Goal: Information Seeking & Learning: Find contact information

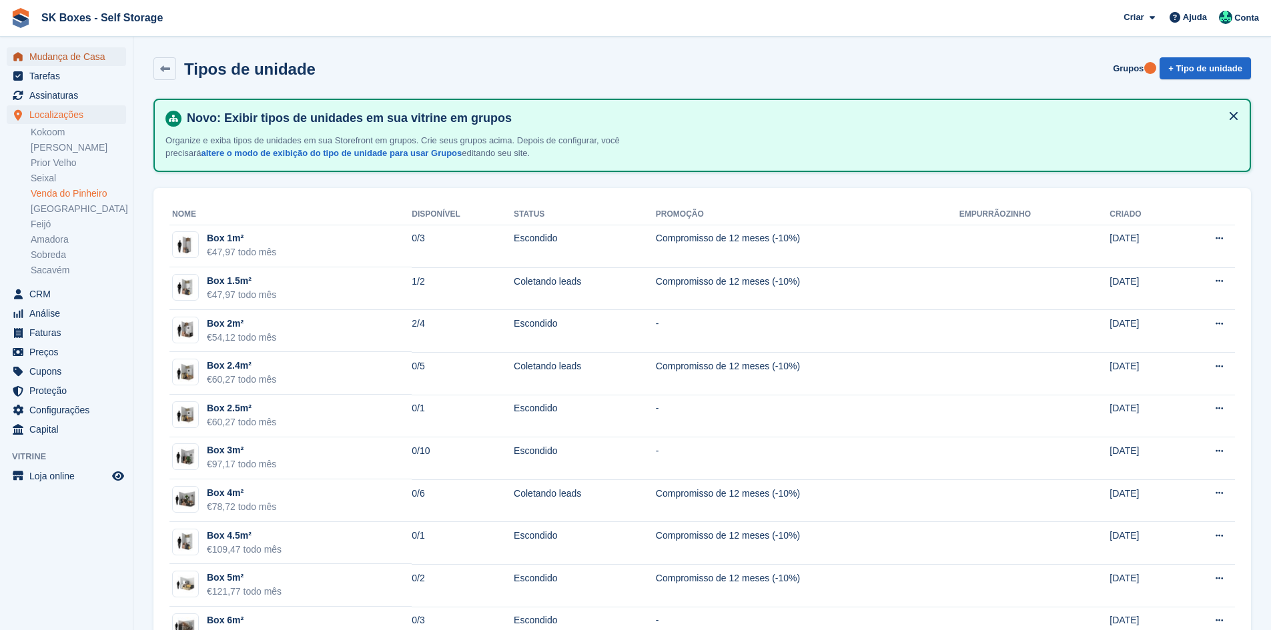
click at [68, 57] on span "Mudança de Casa" at bounding box center [69, 56] width 80 height 19
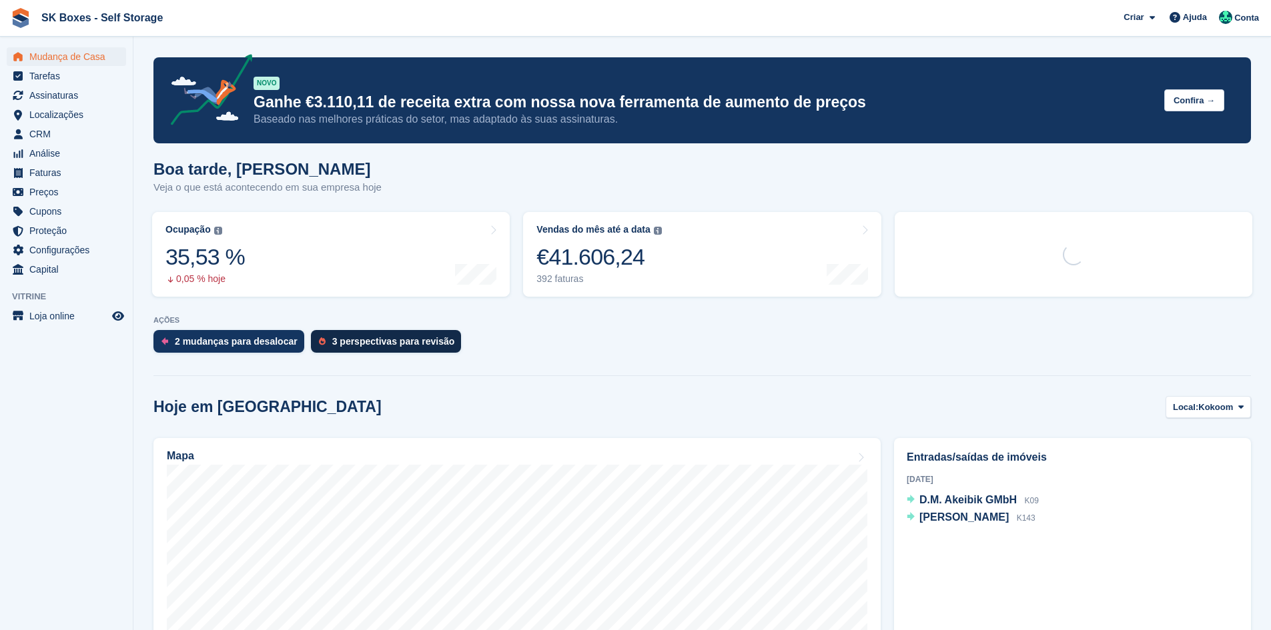
click at [361, 334] on div "3 perspectivas para revisão" at bounding box center [386, 341] width 151 height 23
click at [362, 341] on div "3 perspectivas para revisão" at bounding box center [393, 341] width 123 height 11
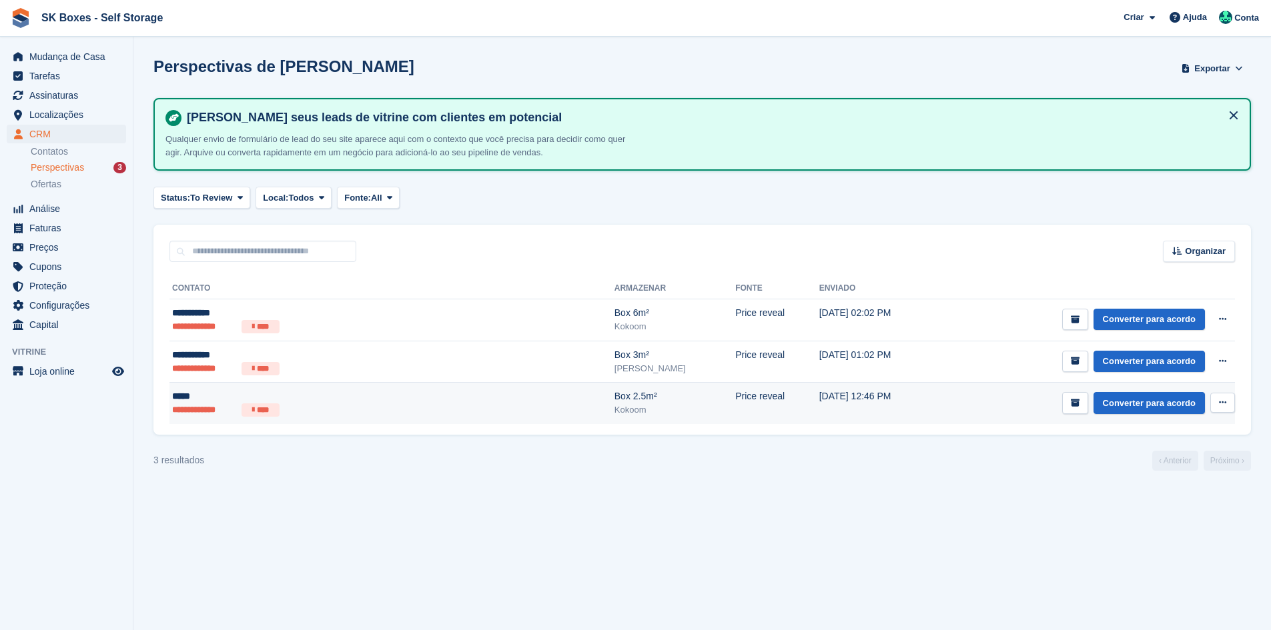
click at [354, 411] on ul "**********" at bounding box center [301, 410] width 259 height 13
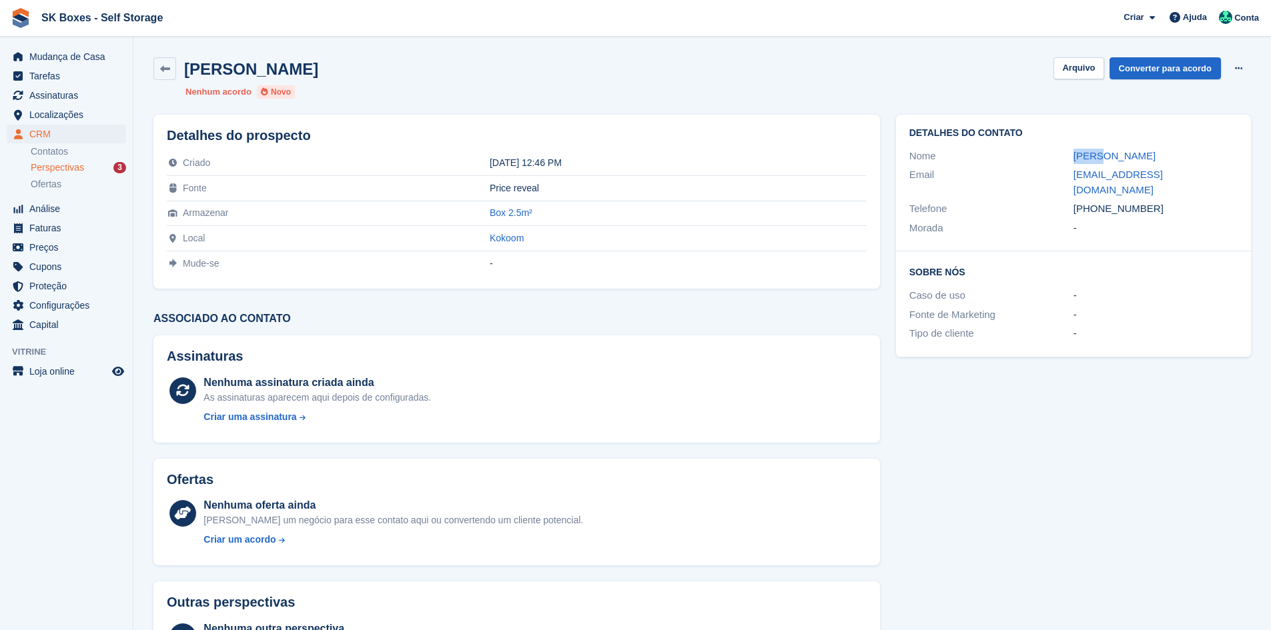
drag, startPoint x: 1119, startPoint y: 158, endPoint x: 1069, endPoint y: 158, distance: 50.0
click at [1069, 158] on div "Nome Lucas" at bounding box center [1073, 156] width 328 height 19
copy div "Lucas"
drag, startPoint x: 1165, startPoint y: 193, endPoint x: 1096, endPoint y: 197, distance: 69.5
click at [1096, 201] on div "+351916019642" at bounding box center [1155, 208] width 164 height 15
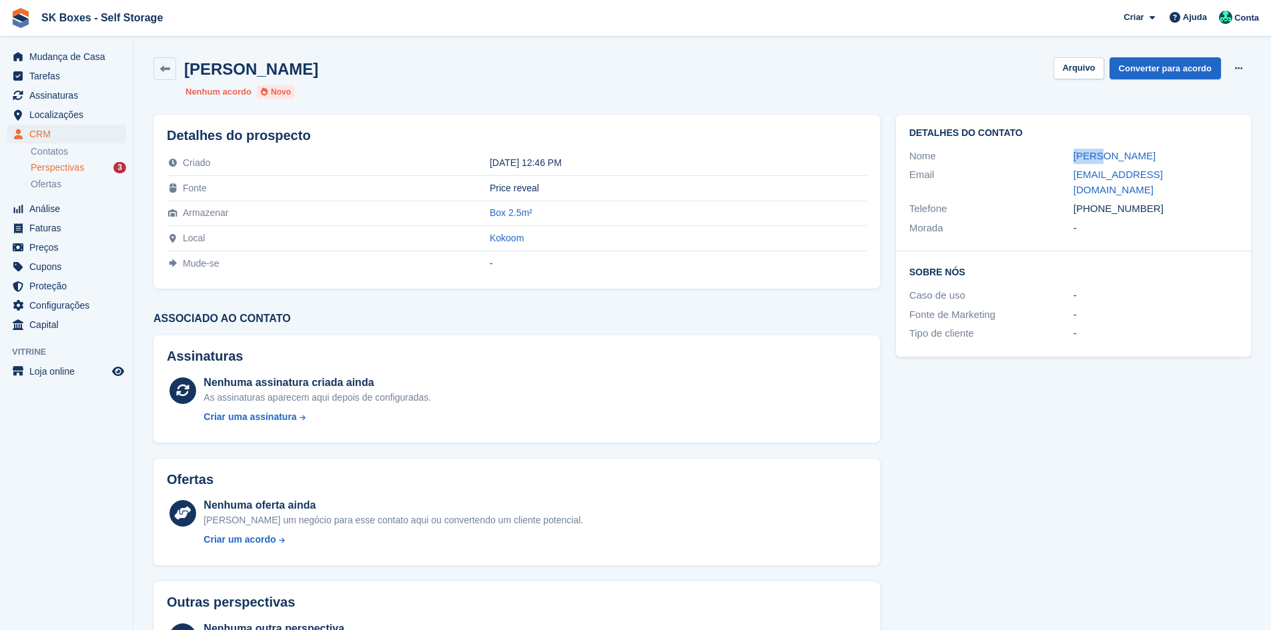
copy div "916019642"
drag, startPoint x: 1057, startPoint y: 179, endPoint x: 1165, endPoint y: 176, distance: 108.1
click at [1165, 176] on div "Email lbvarella@gmail.com" at bounding box center [1073, 182] width 328 height 34
copy div "lbvarella@gmail.com"
click at [1094, 67] on button "Arquivo" at bounding box center [1078, 68] width 50 height 22
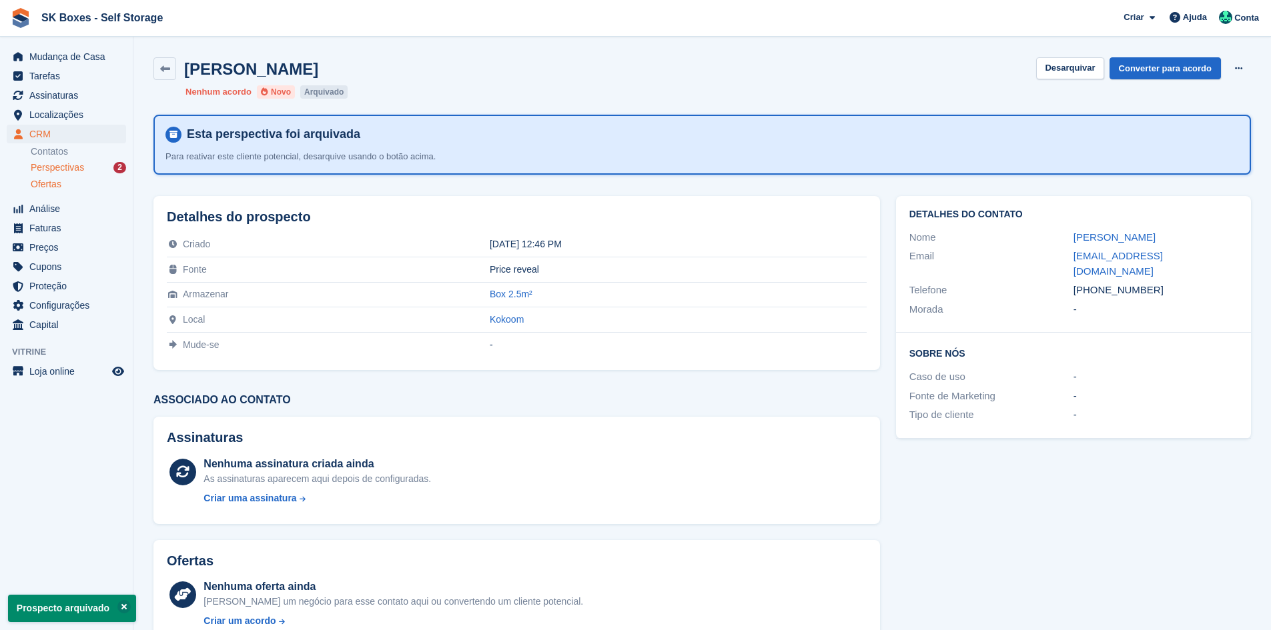
drag, startPoint x: 39, startPoint y: 179, endPoint x: 44, endPoint y: 173, distance: 7.1
click at [40, 179] on span "Ofertas" at bounding box center [46, 184] width 31 height 13
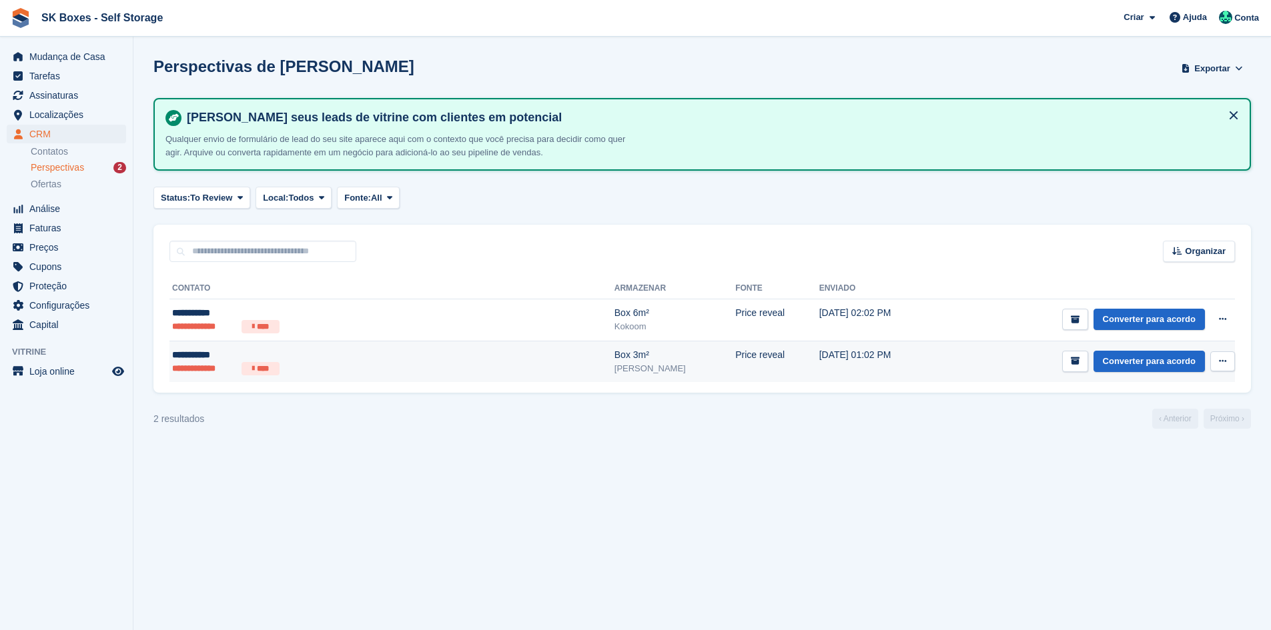
click at [211, 360] on div "**********" at bounding box center [301, 355] width 259 height 14
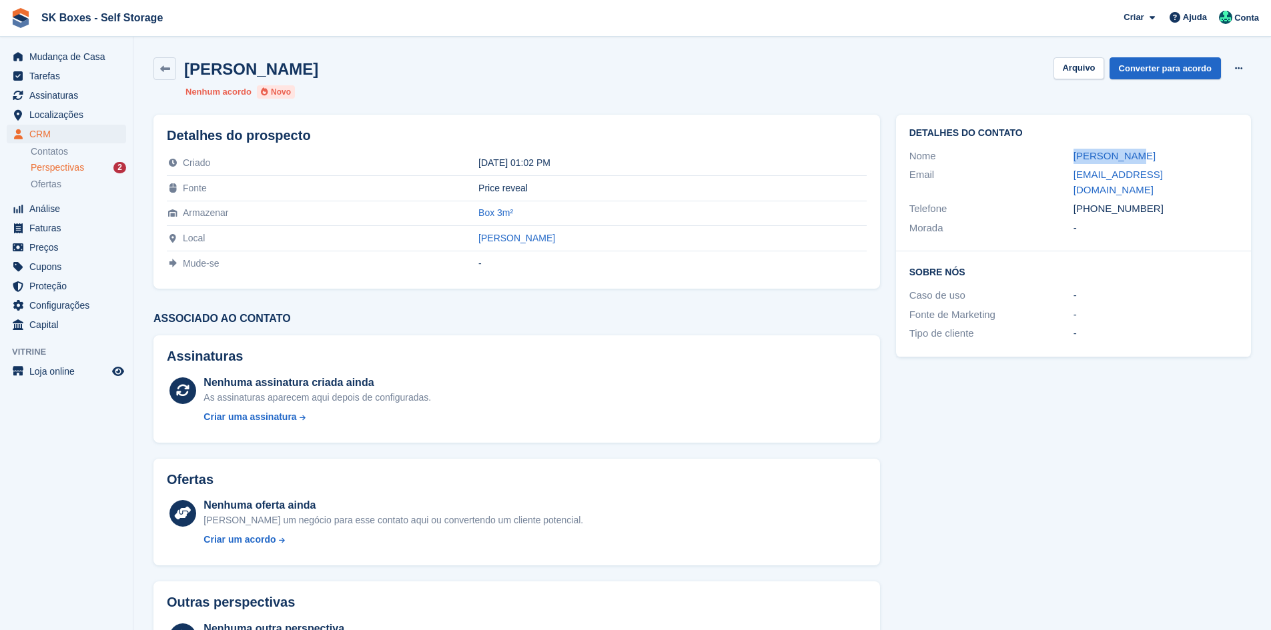
drag, startPoint x: 1052, startPoint y: 149, endPoint x: 1149, endPoint y: 156, distance: 97.7
click at [1149, 156] on div "Nome Maud Veglia" at bounding box center [1073, 156] width 328 height 19
copy div "Maud Veglia"
drag, startPoint x: 1153, startPoint y: 195, endPoint x: 1059, endPoint y: 195, distance: 94.7
click at [1059, 199] on div "Telefone +33621451300" at bounding box center [1073, 208] width 328 height 19
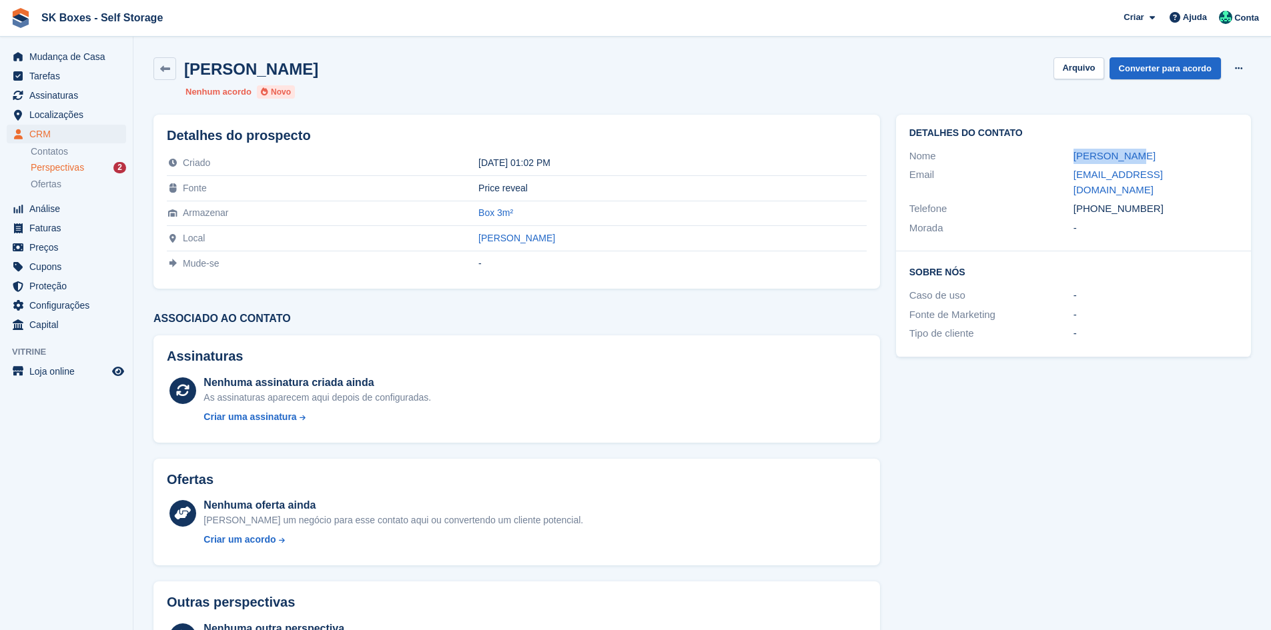
copy div "+33621451300"
drag, startPoint x: 1183, startPoint y: 198, endPoint x: 1175, endPoint y: 196, distance: 8.3
click at [1183, 201] on div "+33621451300" at bounding box center [1155, 208] width 164 height 15
drag, startPoint x: 1157, startPoint y: 192, endPoint x: 1073, endPoint y: 197, distance: 84.8
click at [1073, 201] on div "+33621451300" at bounding box center [1155, 208] width 164 height 15
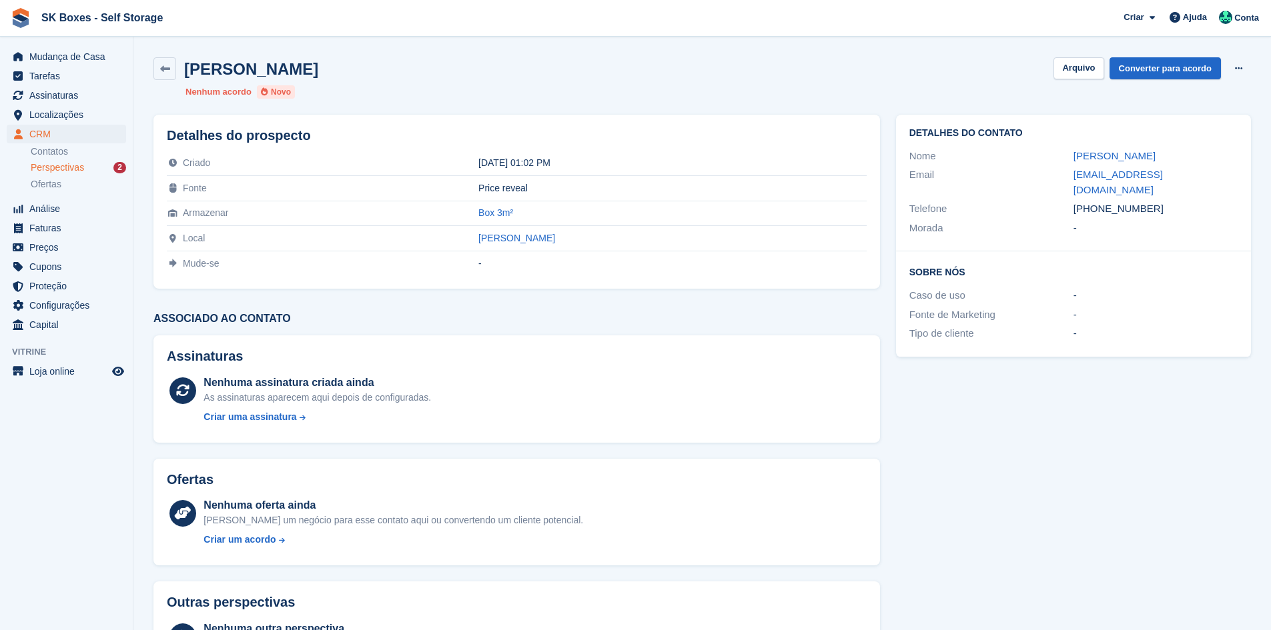
copy div "+33621451300"
drag, startPoint x: 1049, startPoint y: 176, endPoint x: 1230, endPoint y: 178, distance: 180.8
click at [1230, 178] on div "Email vegliamaud@gmail.com" at bounding box center [1073, 182] width 328 height 34
copy div "vegliamaud@gmail.com"
click at [1094, 61] on button "Arquivo" at bounding box center [1078, 68] width 50 height 22
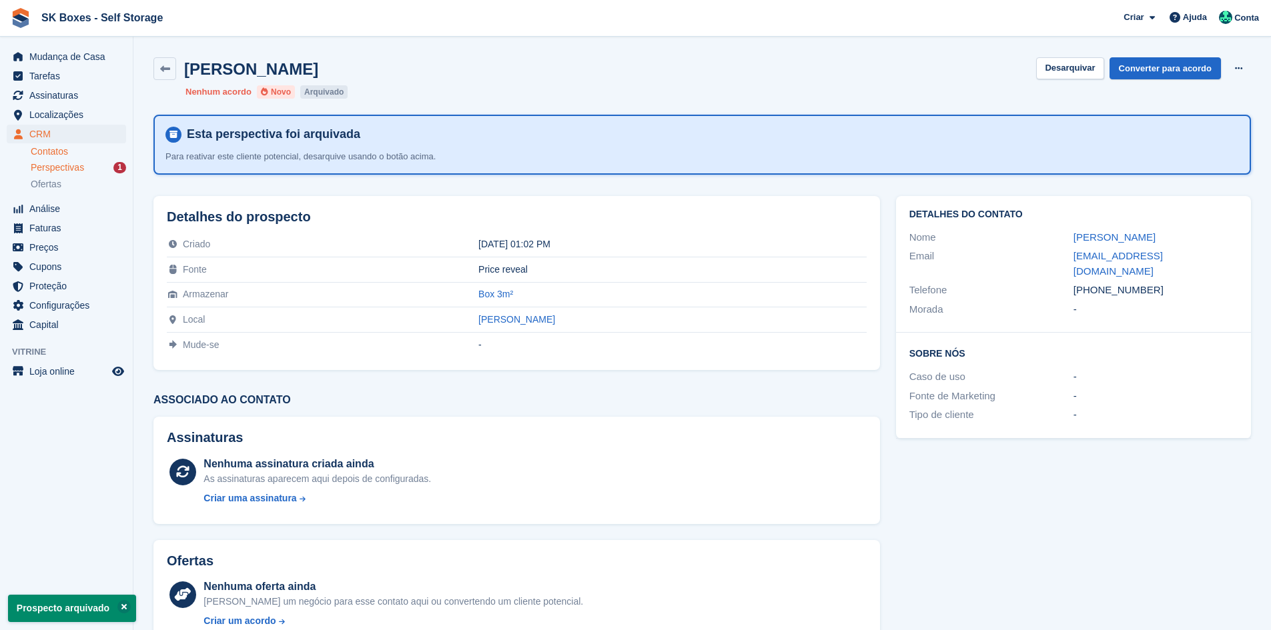
click at [85, 157] on link "Contatos" at bounding box center [78, 151] width 95 height 13
click at [84, 166] on div "Perspectivas 1" at bounding box center [78, 167] width 95 height 13
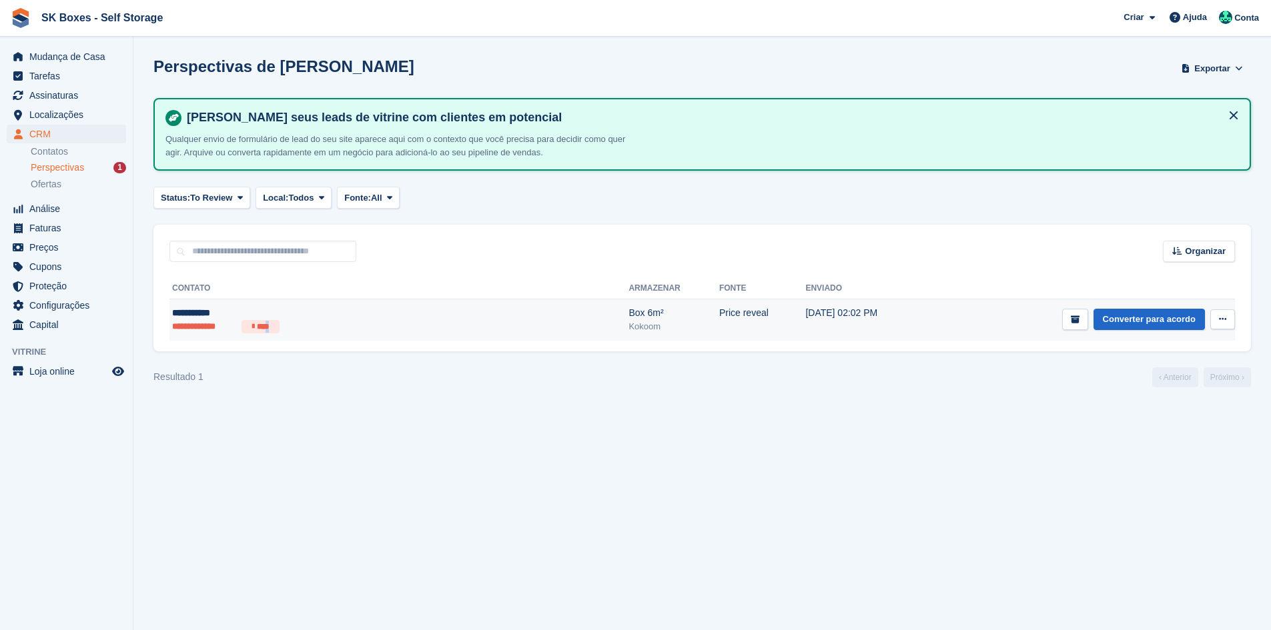
click at [275, 323] on li "****" at bounding box center [260, 326] width 38 height 13
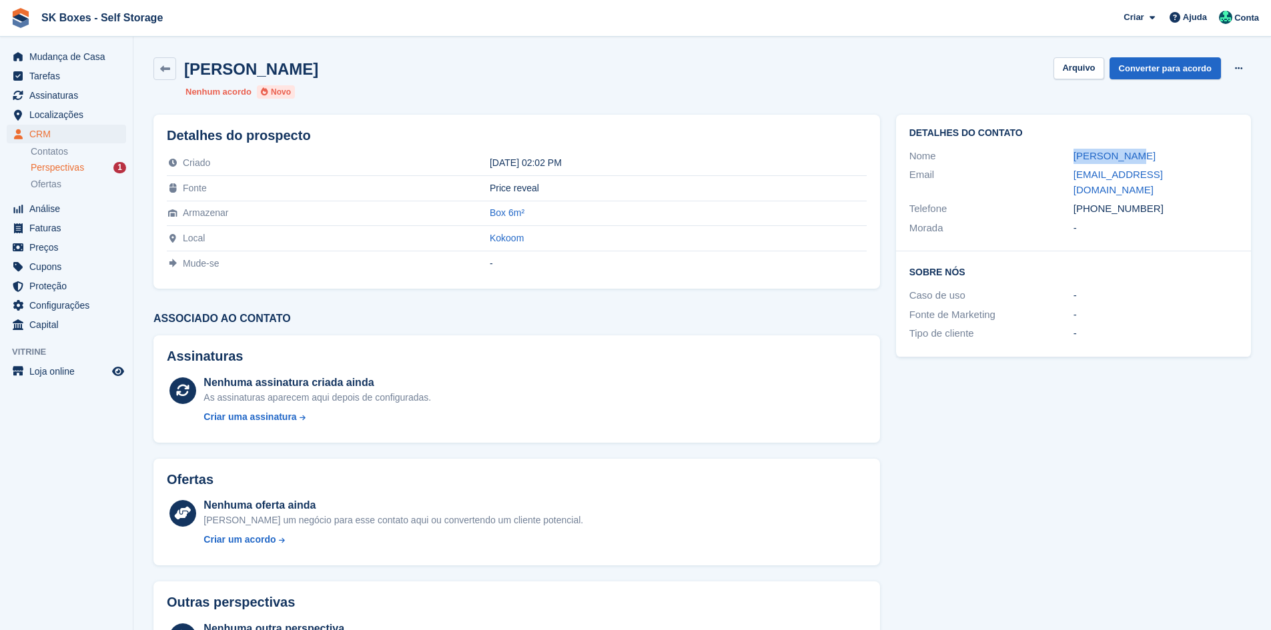
drag, startPoint x: 1055, startPoint y: 153, endPoint x: 1177, endPoint y: 151, distance: 121.4
click at [1177, 151] on div "Nome João Branco" at bounding box center [1073, 156] width 328 height 19
copy div "João Branco"
drag, startPoint x: 1067, startPoint y: 171, endPoint x: 1229, endPoint y: 177, distance: 162.9
click at [1229, 177] on div "Email geral@autocentralinas.com" at bounding box center [1073, 182] width 328 height 34
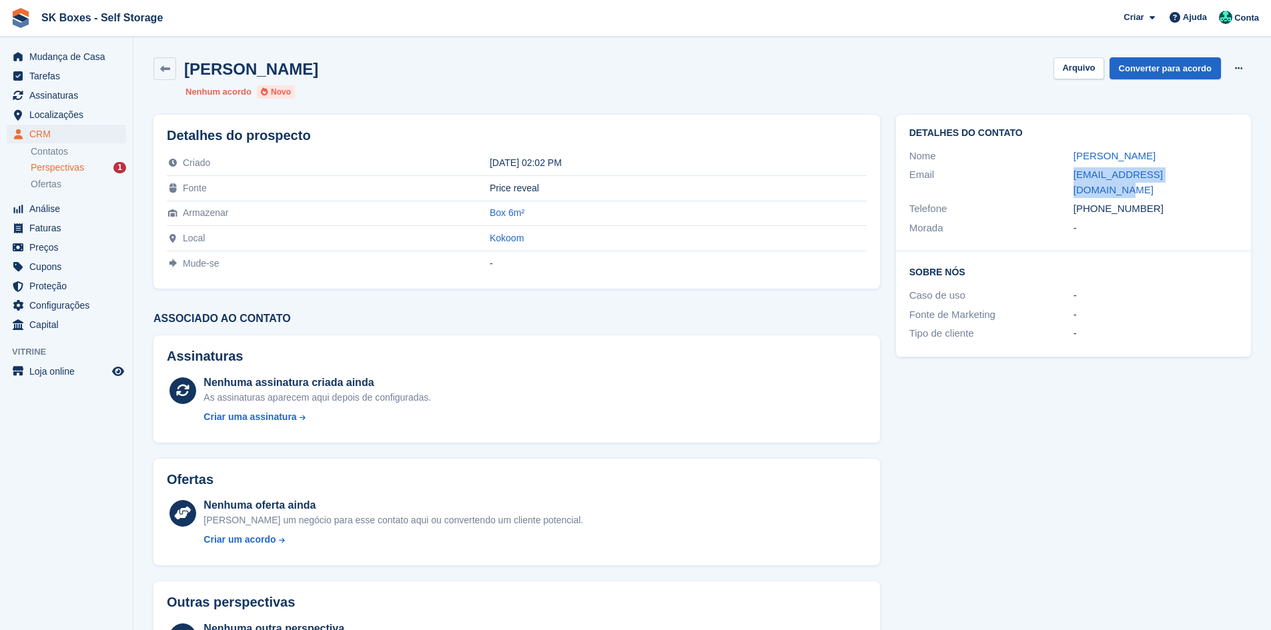
copy div "geral@autocentralinas.com"
drag, startPoint x: 1178, startPoint y: 197, endPoint x: 1097, endPoint y: 188, distance: 81.2
click at [1097, 201] on div "+351968609543" at bounding box center [1155, 208] width 164 height 15
copy div "968609543"
click at [1083, 79] on button "Arquivo" at bounding box center [1078, 68] width 50 height 22
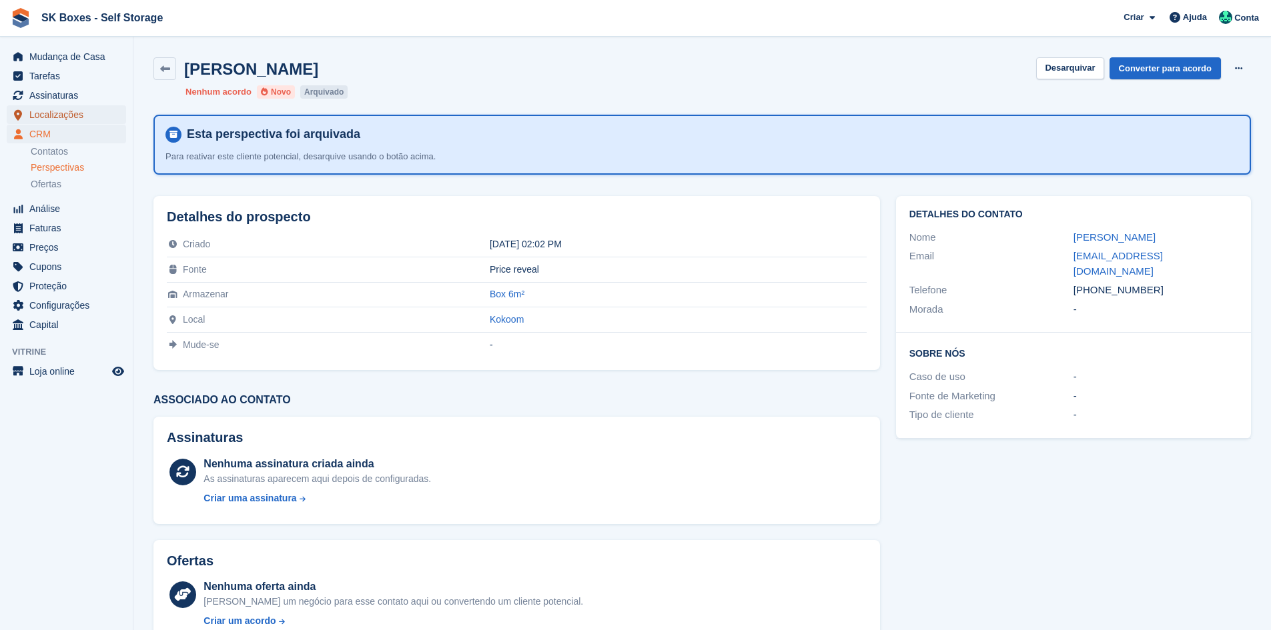
click at [71, 121] on span "Localizações" at bounding box center [69, 114] width 80 height 19
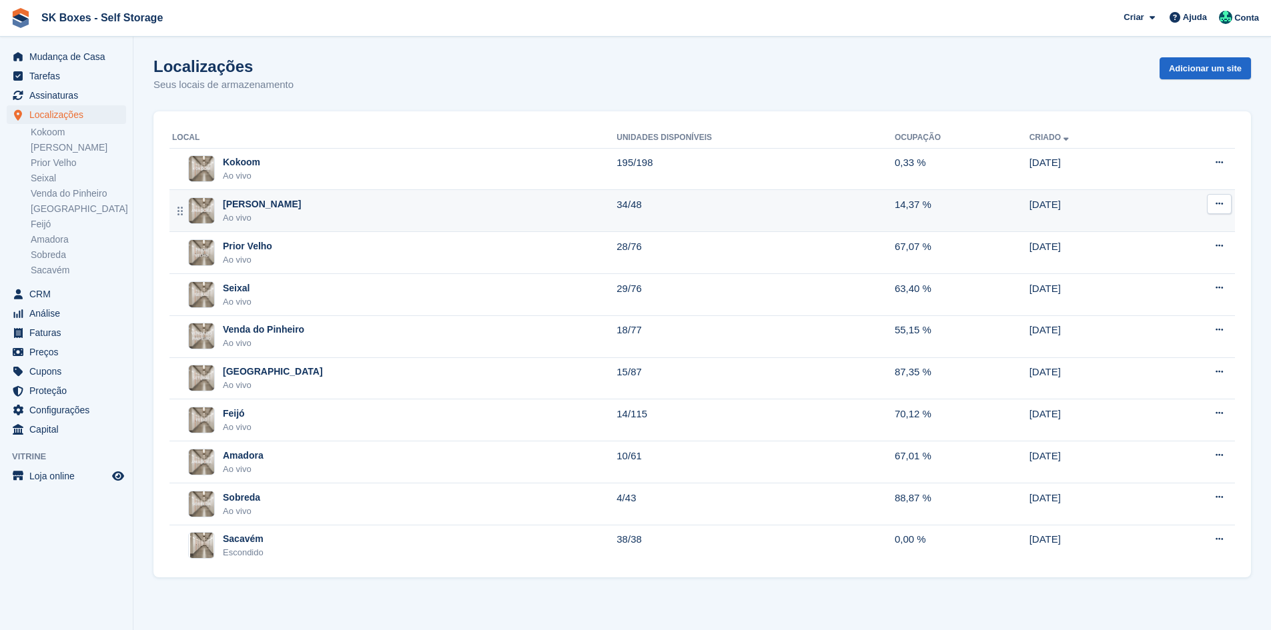
click at [288, 213] on div "Amadora II Ao vivo" at bounding box center [394, 210] width 444 height 27
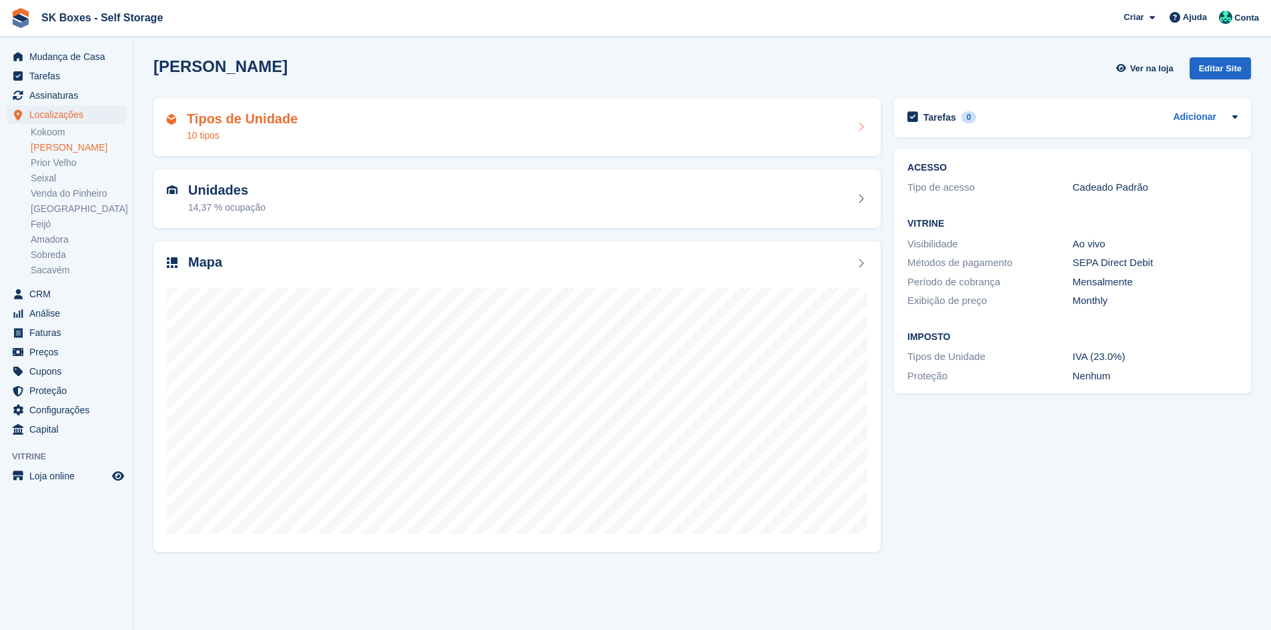
click at [404, 138] on div "Tipos de Unidade 10 tipos" at bounding box center [517, 127] width 700 height 32
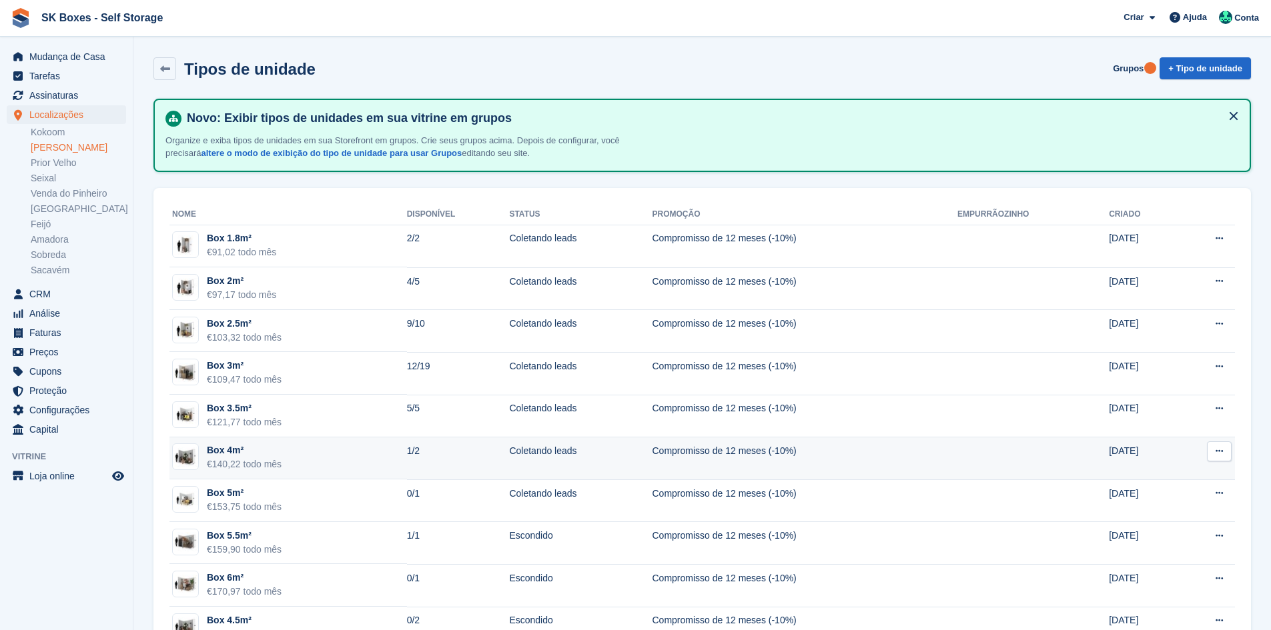
click at [360, 470] on td "Box 4m² €140,22 todo mês" at bounding box center [287, 459] width 237 height 43
